Goal: Task Accomplishment & Management: Complete application form

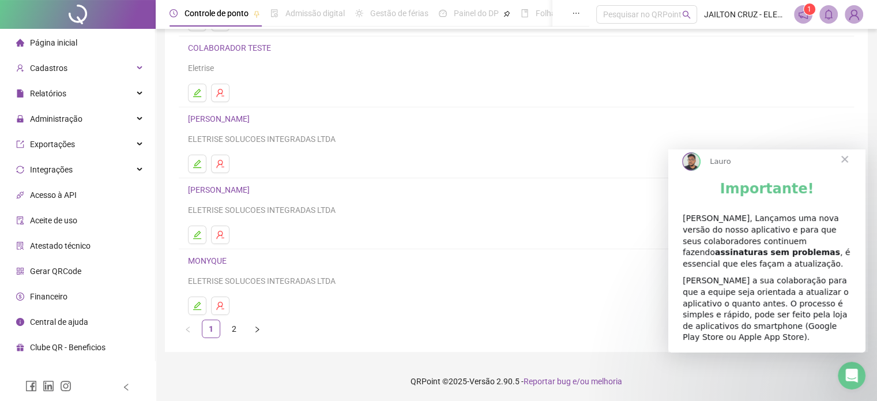
click at [845, 168] on span "Fechar" at bounding box center [845, 159] width 42 height 42
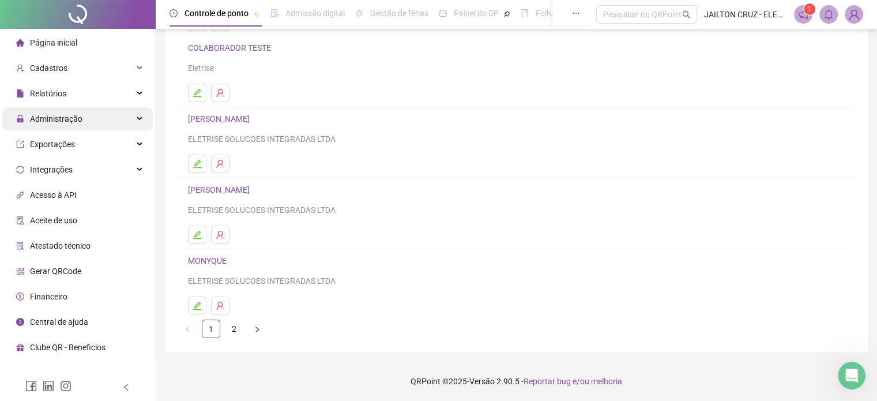
click at [88, 123] on div "Administração" at bounding box center [77, 118] width 150 height 23
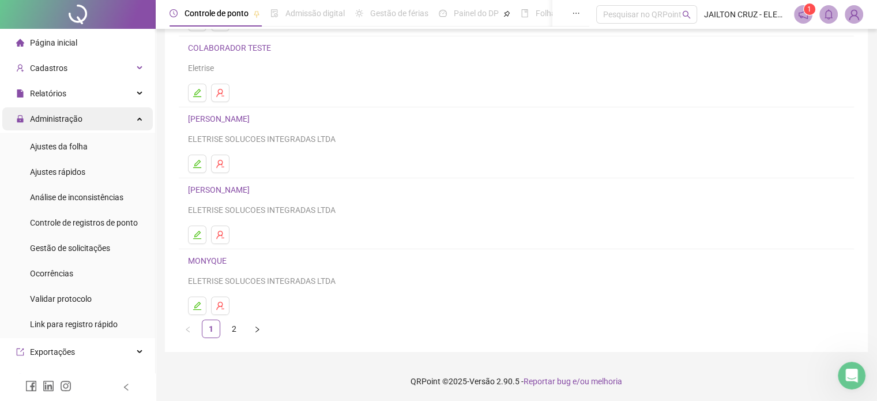
click at [88, 123] on div "Administração" at bounding box center [77, 118] width 150 height 23
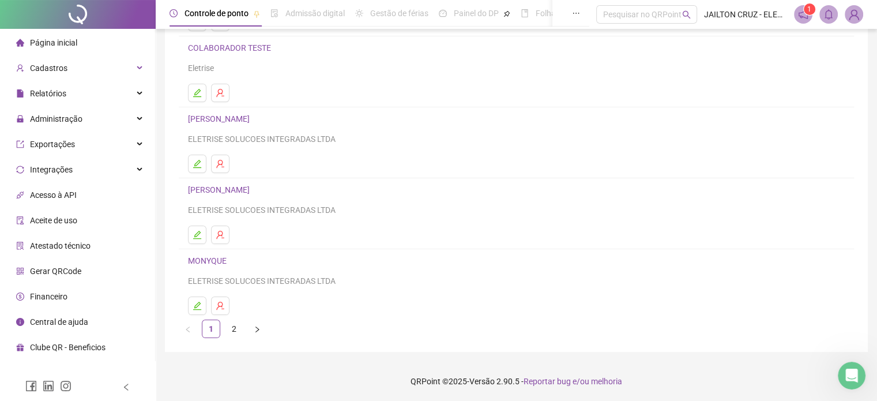
click at [107, 44] on li "Página inicial" at bounding box center [77, 42] width 150 height 23
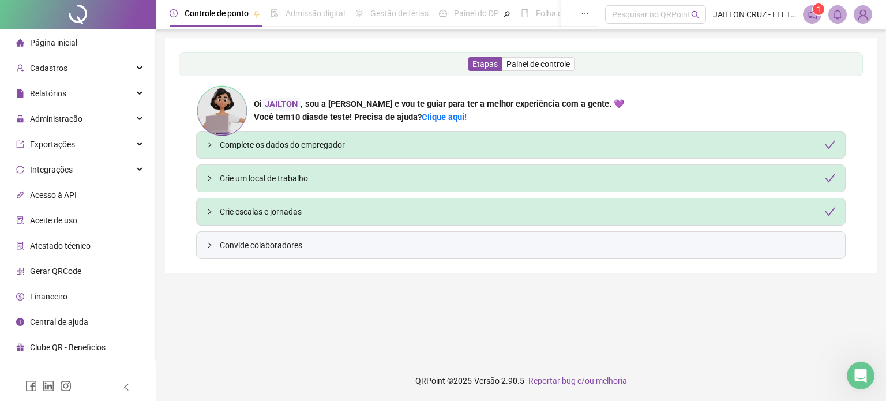
click at [313, 237] on div "Convide colaboradores" at bounding box center [521, 245] width 648 height 27
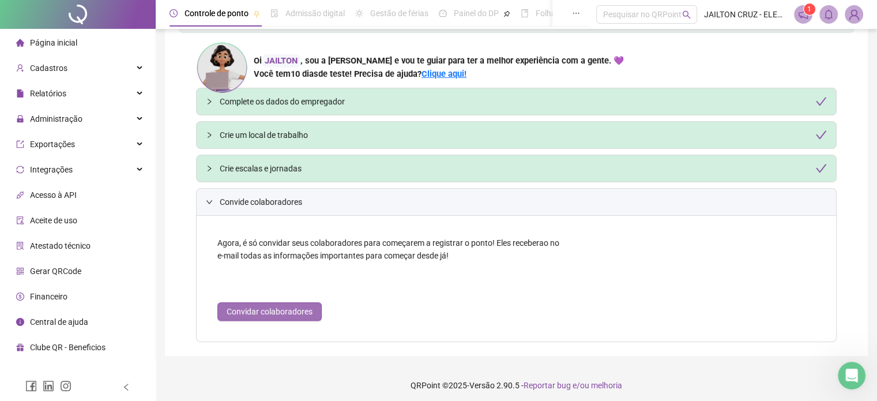
scroll to position [46, 0]
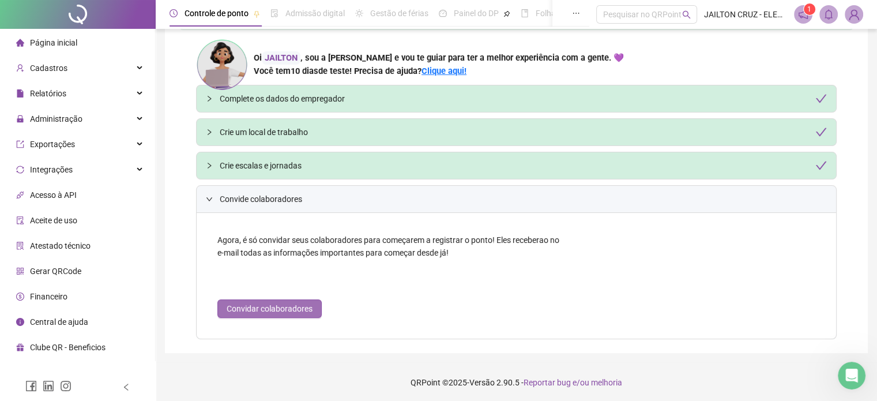
click at [283, 308] on span "Convidar colaboradores" at bounding box center [270, 308] width 86 height 13
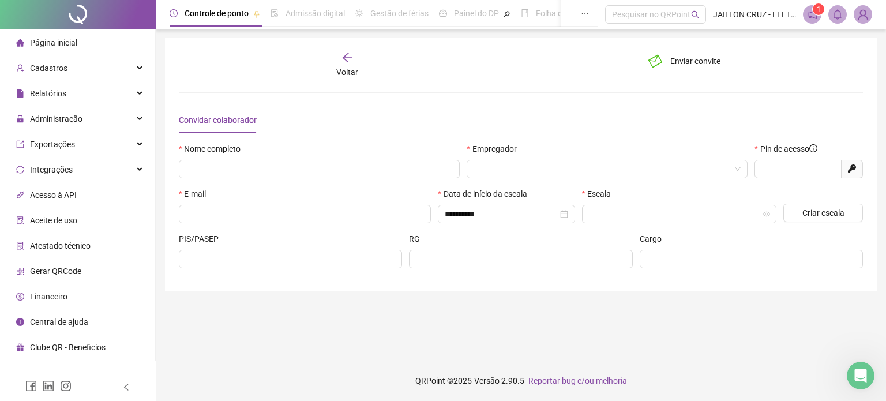
type input "*****"
click at [348, 59] on icon "arrow-left" at bounding box center [347, 58] width 12 height 12
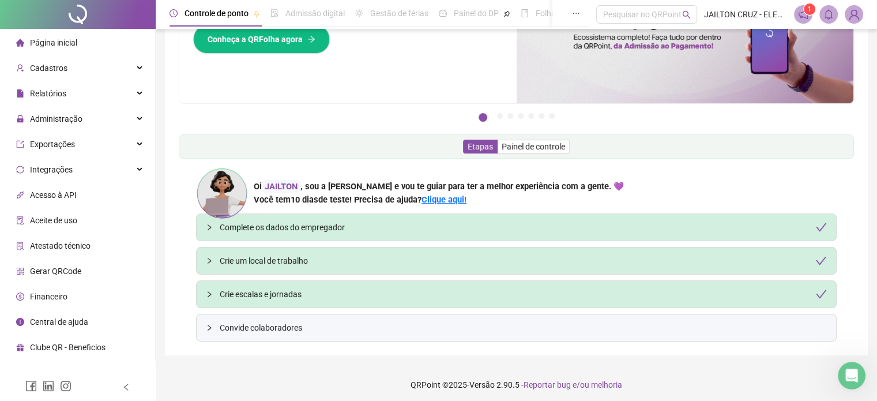
scroll to position [90, 0]
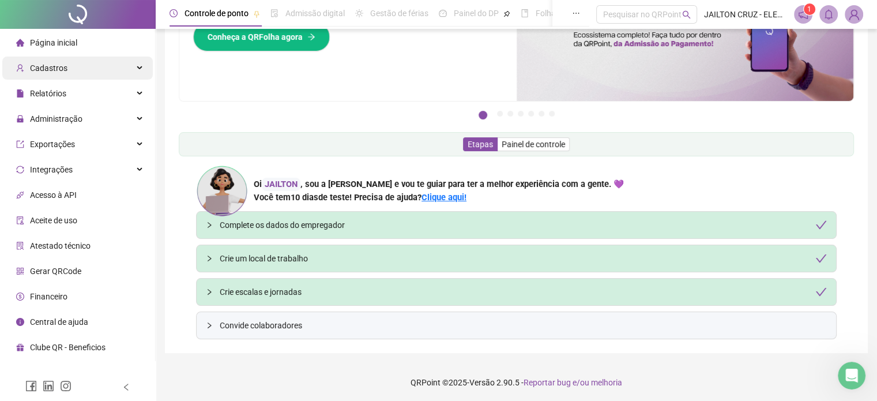
click at [122, 67] on div "Cadastros" at bounding box center [77, 68] width 150 height 23
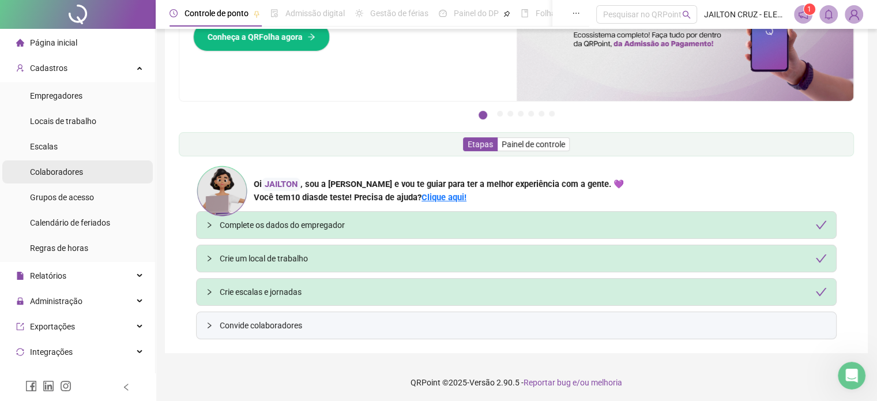
click at [86, 182] on li "Colaboradores" at bounding box center [77, 171] width 150 height 23
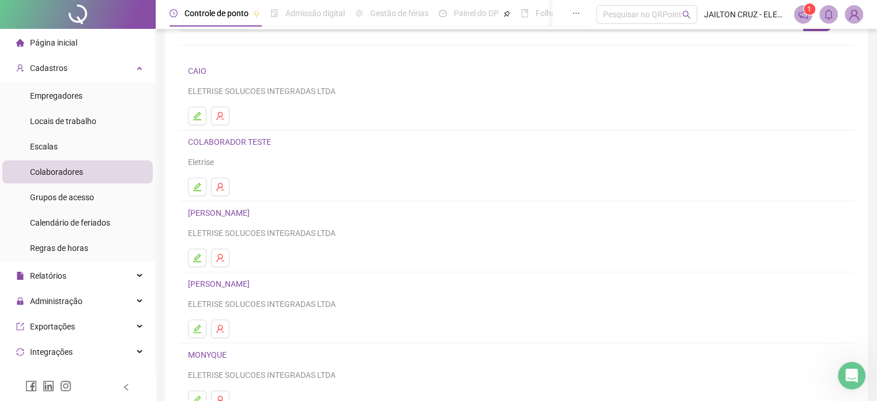
scroll to position [156, 0]
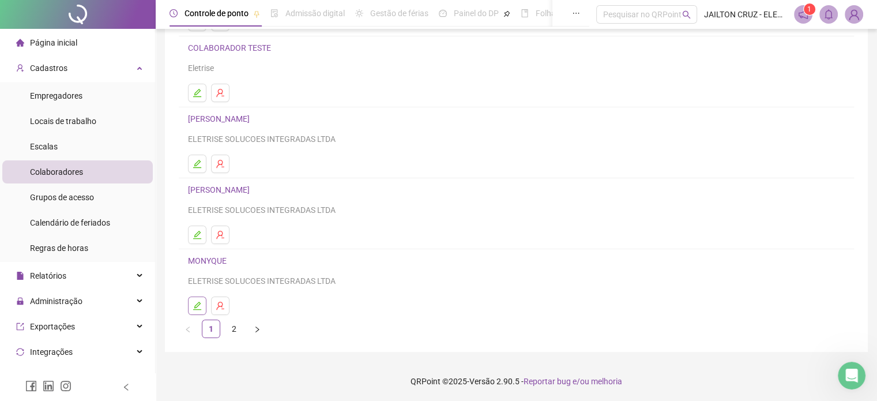
click at [195, 299] on button "button" at bounding box center [197, 305] width 18 height 18
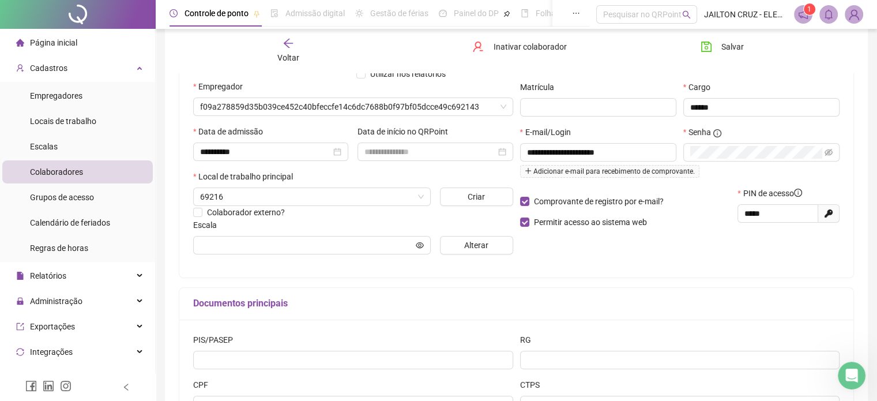
scroll to position [162, 0]
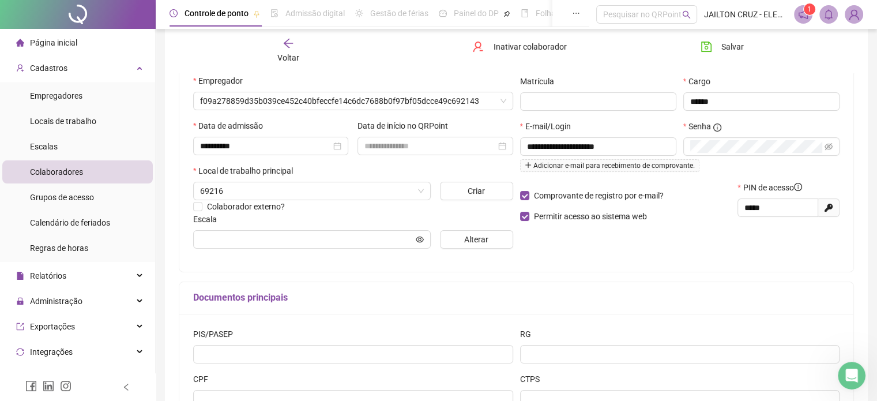
type input "**********"
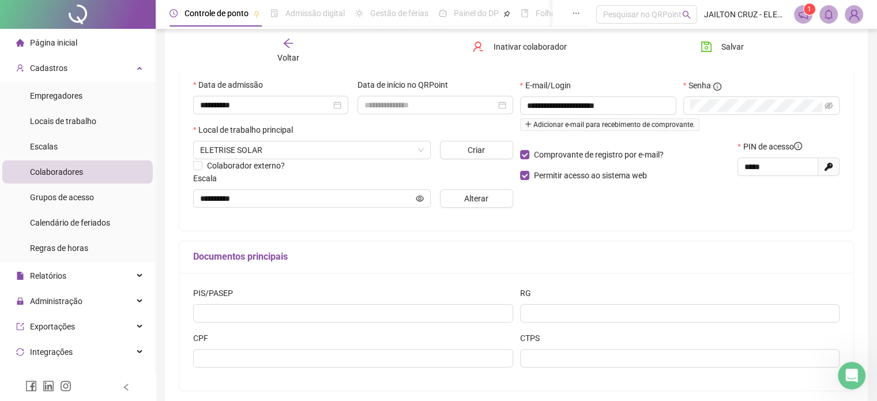
scroll to position [199, 0]
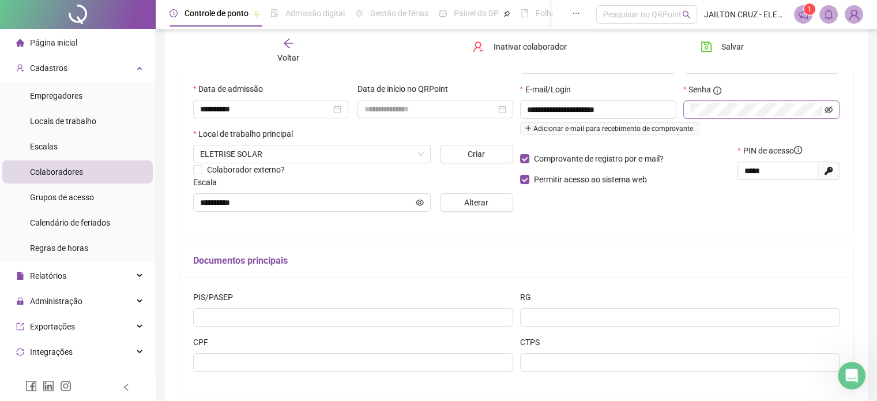
click at [832, 109] on icon "eye-invisible" at bounding box center [829, 109] width 8 height 7
click at [740, 130] on div "Senha" at bounding box center [761, 113] width 163 height 61
